Goal: Information Seeking & Learning: Find specific fact

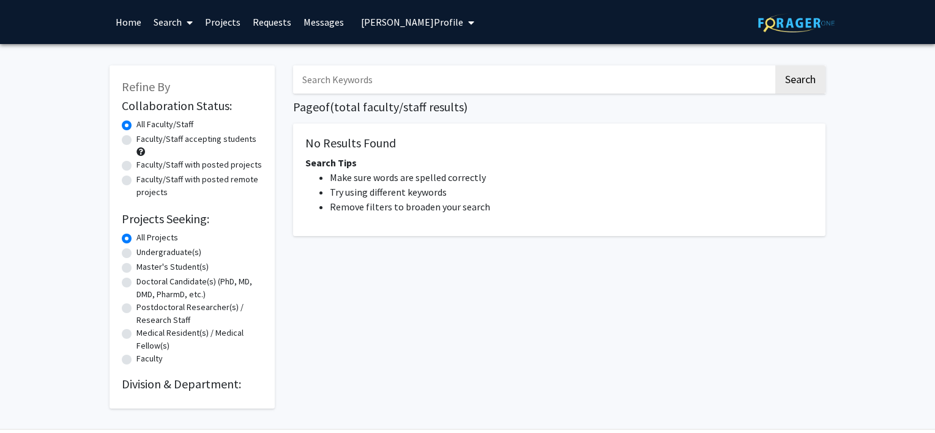
type input "[PERSON_NAME]"
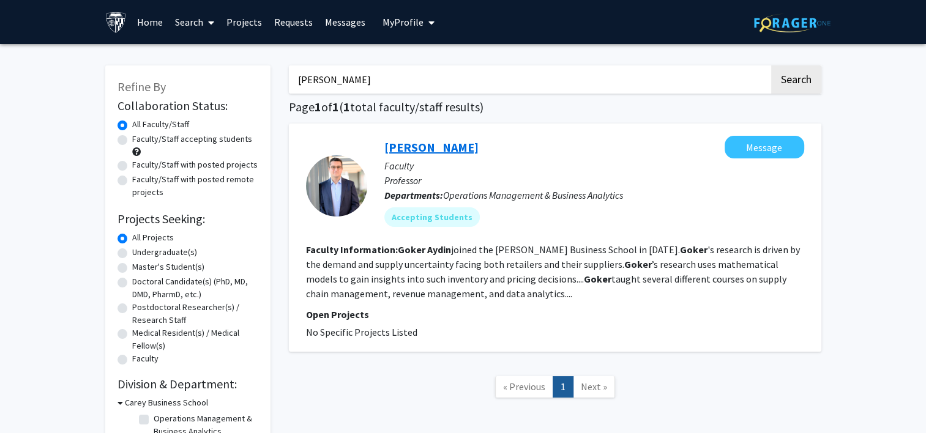
click at [413, 149] on link "[PERSON_NAME]" at bounding box center [431, 146] width 94 height 15
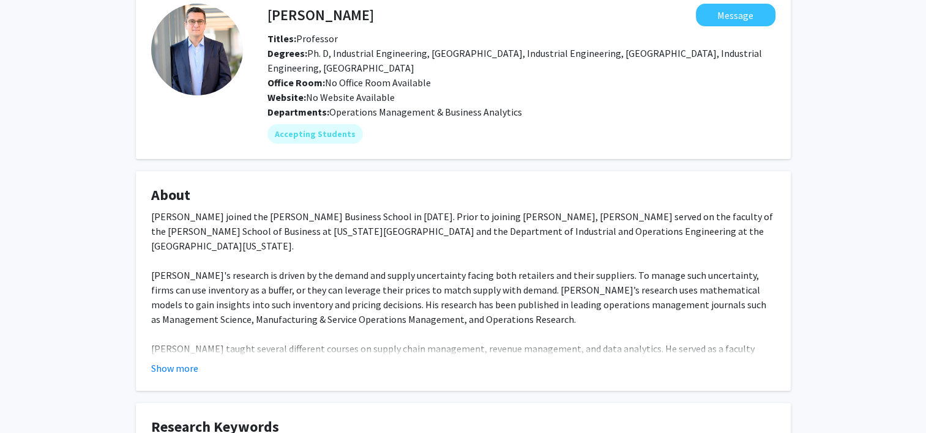
scroll to position [65, 0]
click at [173, 371] on button "Show more" at bounding box center [174, 367] width 47 height 15
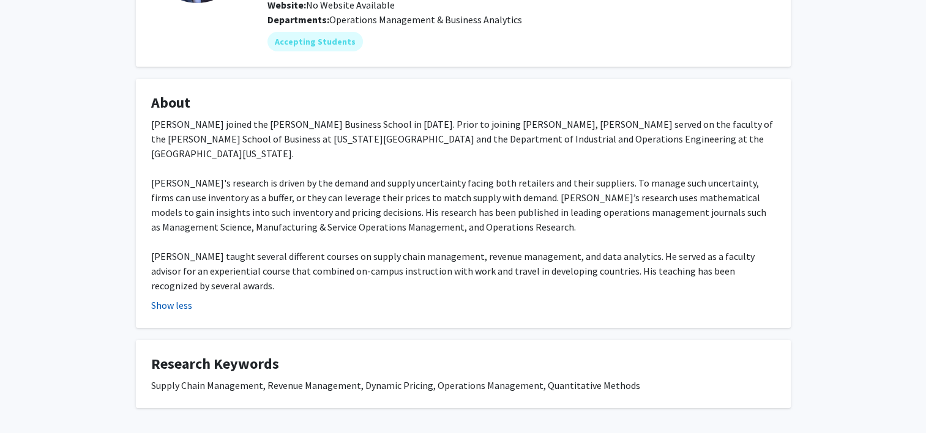
scroll to position [0, 0]
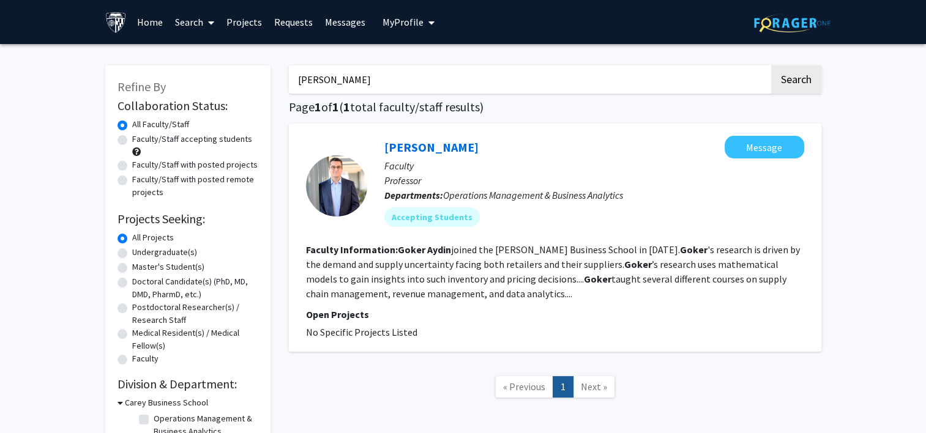
drag, startPoint x: 350, startPoint y: 71, endPoint x: 217, endPoint y: 73, distance: 132.8
click at [217, 73] on div "Refine By Collaboration Status: Collaboration Status All Faculty/Staff Collabor…" at bounding box center [463, 253] width 734 height 400
type input "mislavsky"
click at [771, 65] on button "Search" at bounding box center [796, 79] width 50 height 28
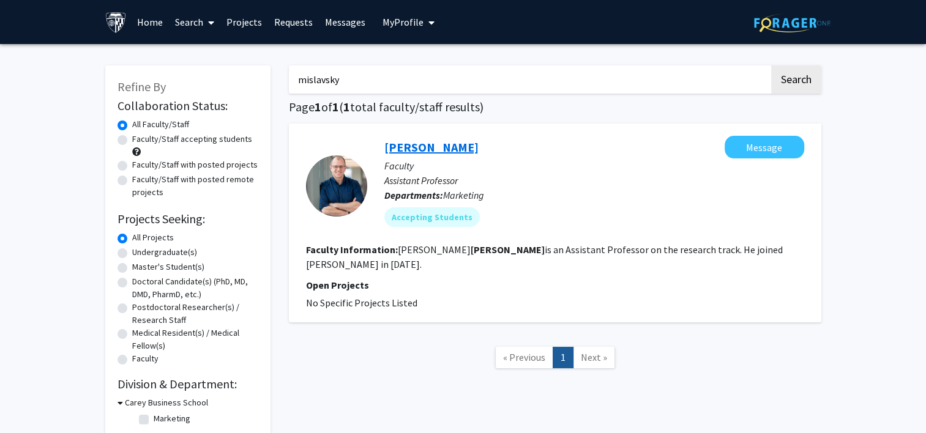
click at [416, 143] on link "[PERSON_NAME]" at bounding box center [431, 146] width 94 height 15
